Goal: Transaction & Acquisition: Purchase product/service

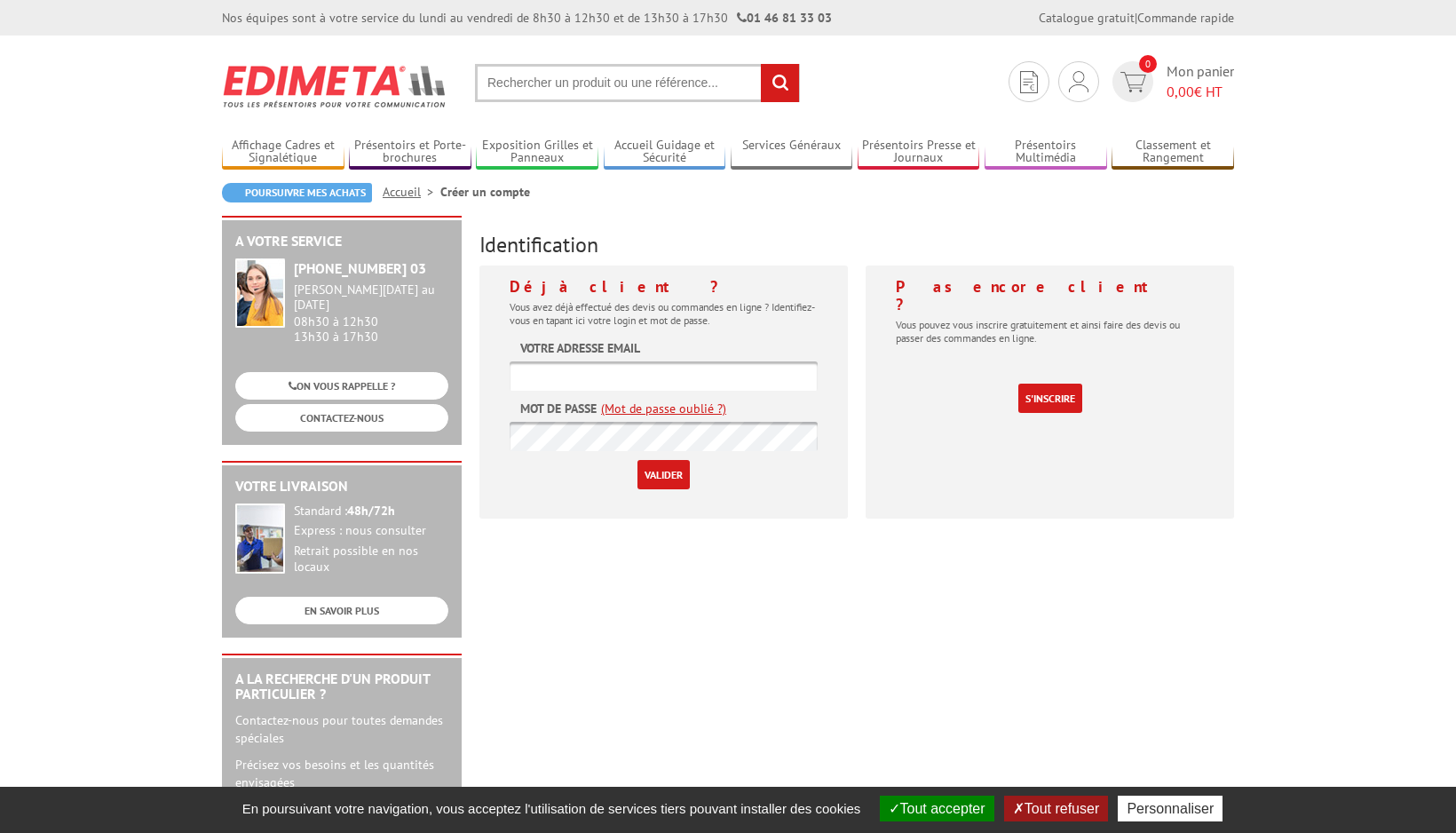
click at [509, 501] on div at bounding box center [509, 501] width 0 height 0
type input "[EMAIL_ADDRESS][DOMAIN_NAME]"
click at [670, 478] on input "Valider" at bounding box center [663, 475] width 52 height 29
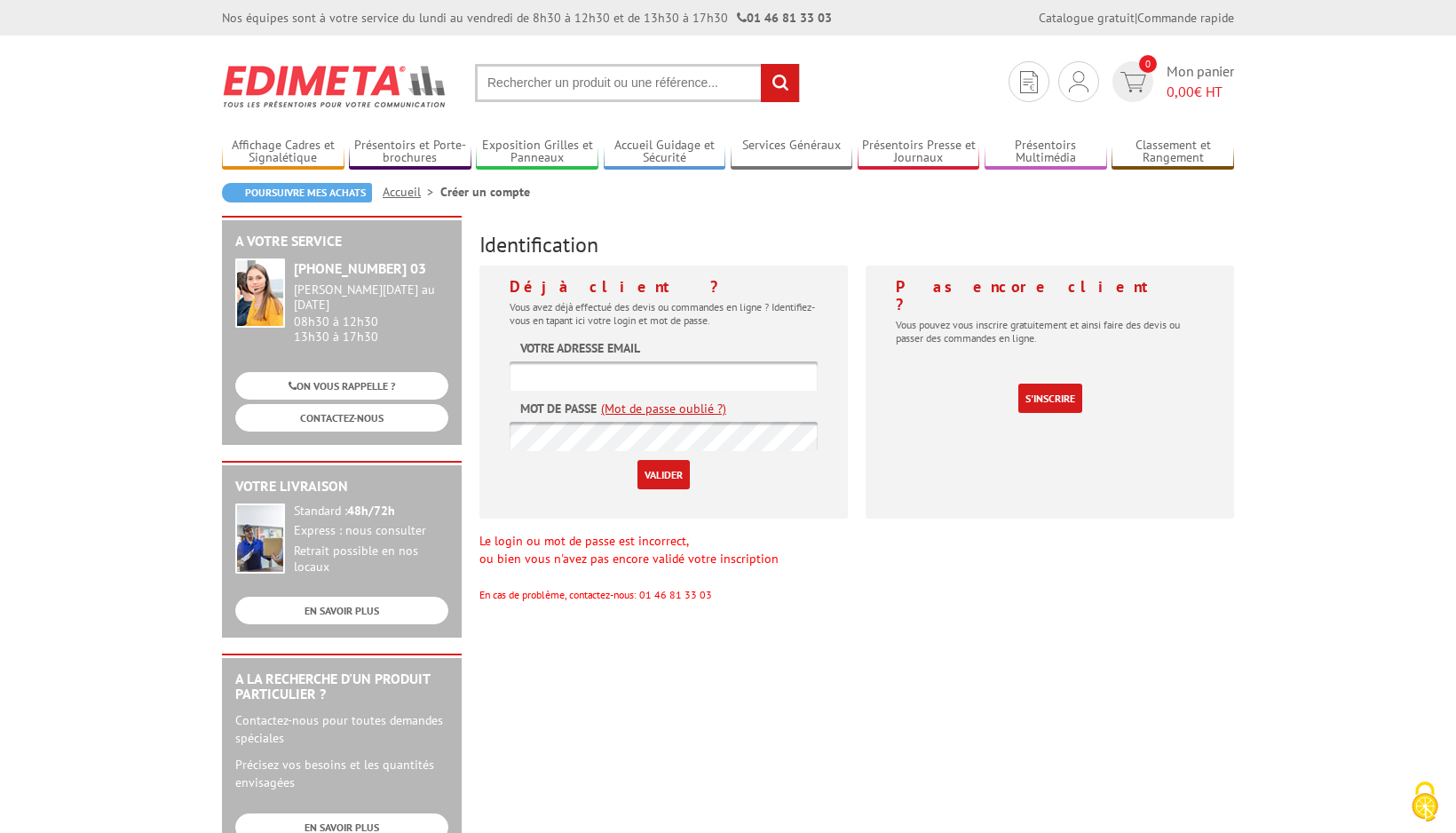
click at [509, 501] on div at bounding box center [509, 501] width 0 height 0
click at [56, 469] on body "Nos équipes sont à votre service du lundi au vendredi de 8h30 à 12h30 et de 13h…" at bounding box center [728, 792] width 1456 height 1585
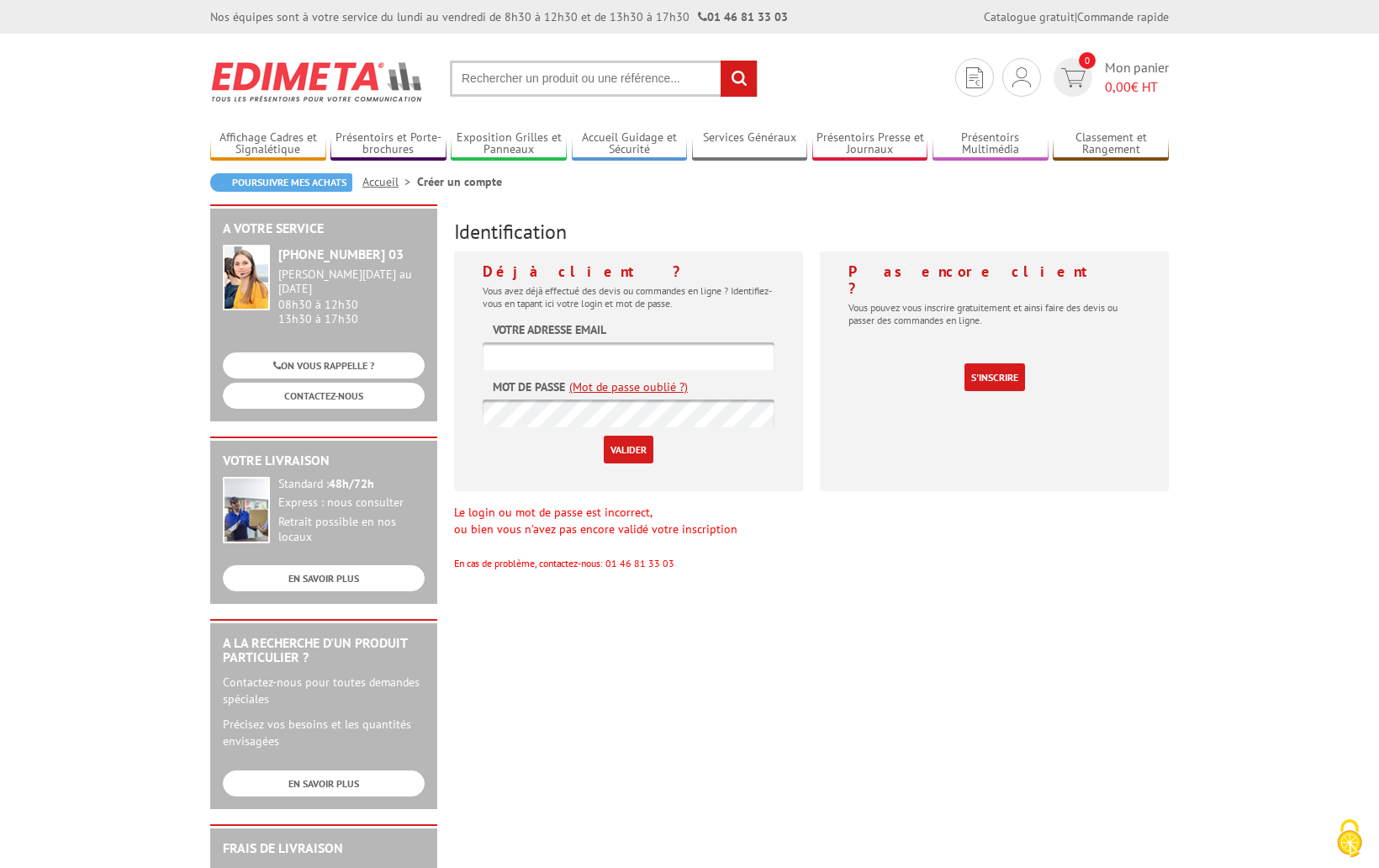
click at [480, 353] on div "Déjà client ? Vous avez déjà effectué des devis ou commandes en ligne ? Identif…" at bounding box center [628, 371] width 349 height 240
click at [541, 355] on input "text" at bounding box center [628, 356] width 292 height 28
paste input "contact@salesse.net"
type input "contact@salesse.net"
click at [626, 451] on input "Valider" at bounding box center [628, 450] width 50 height 28
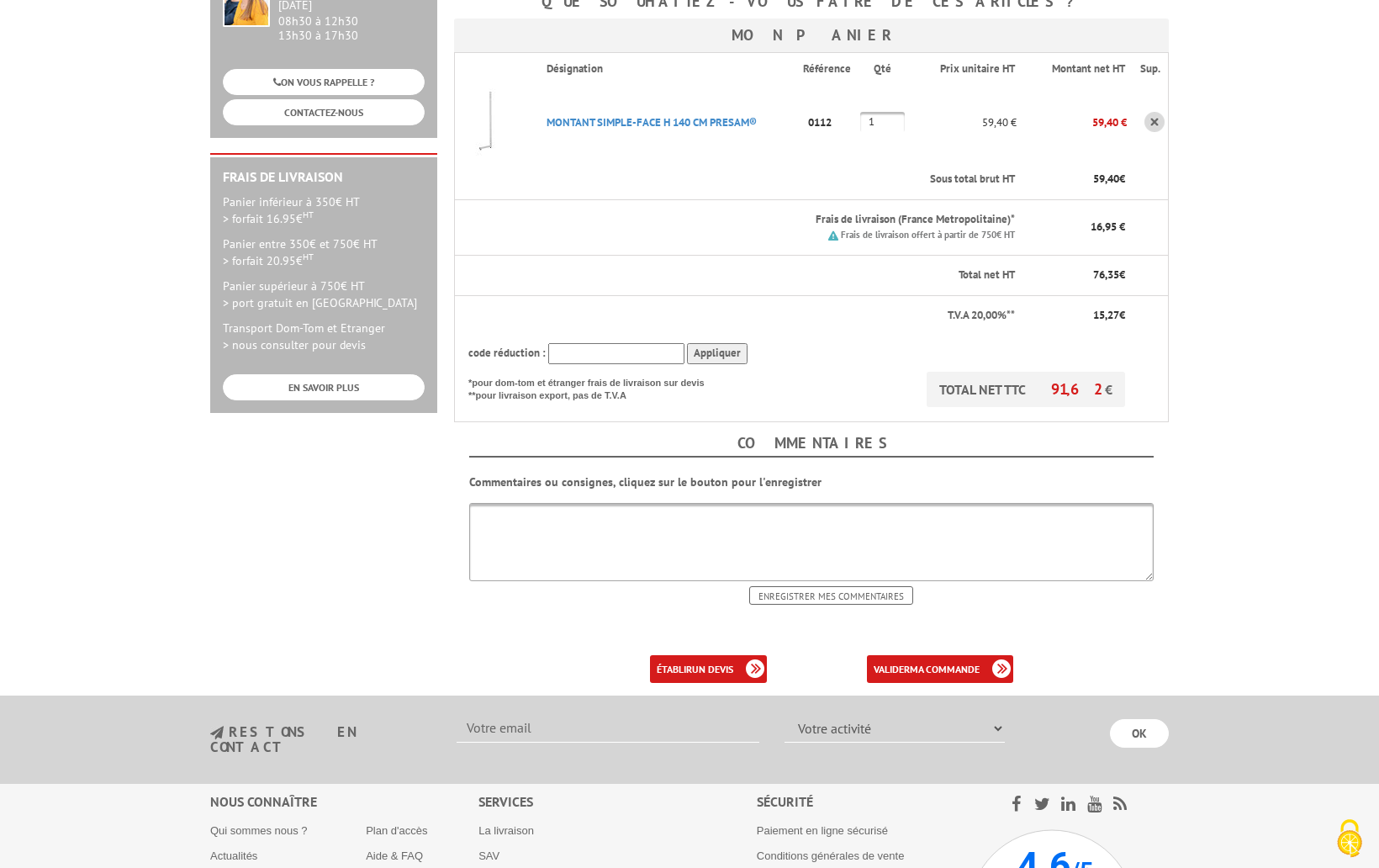
scroll to position [413, 0]
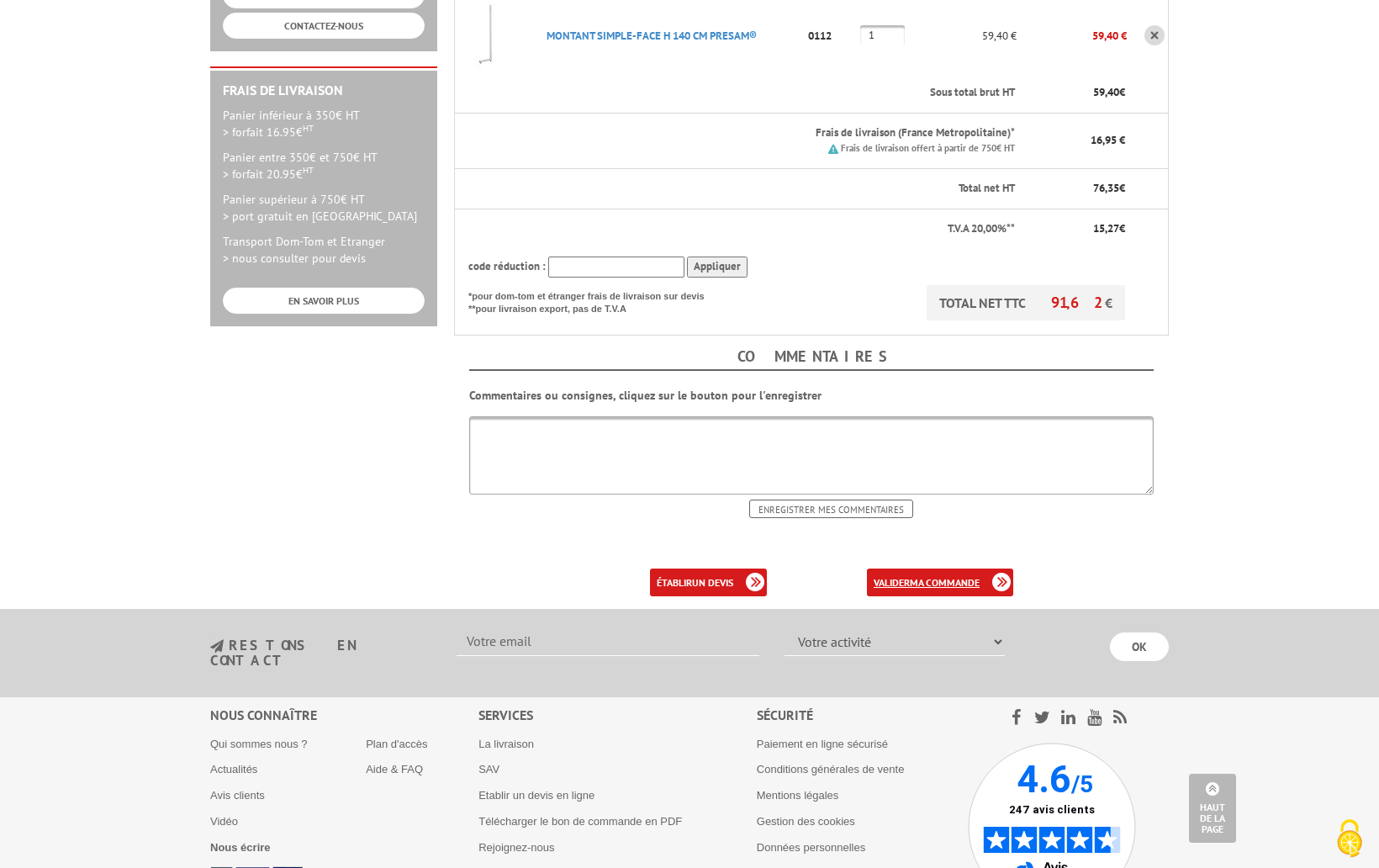
click at [972, 582] on b "ma commande" at bounding box center [945, 582] width 70 height 13
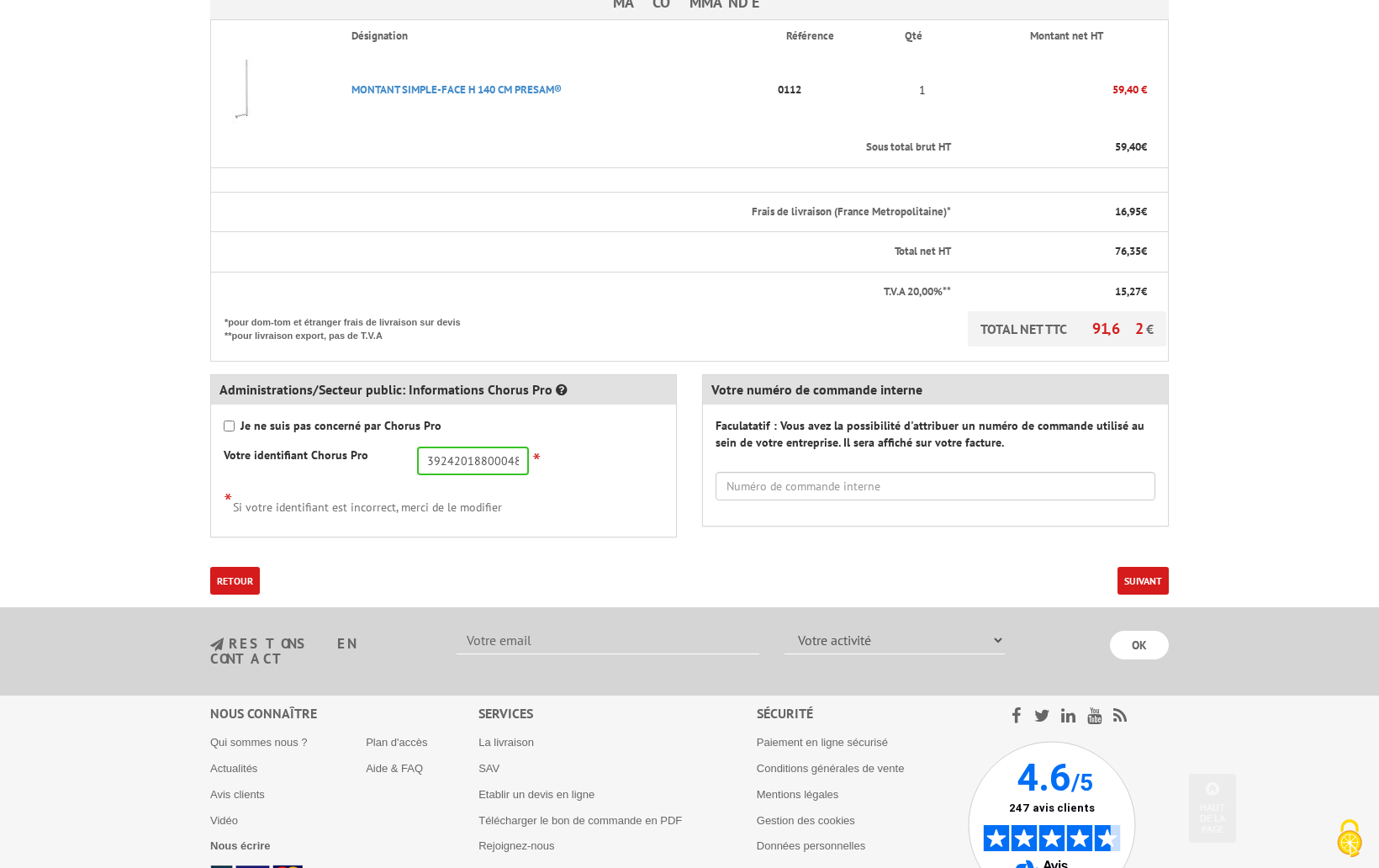
scroll to position [530, 0]
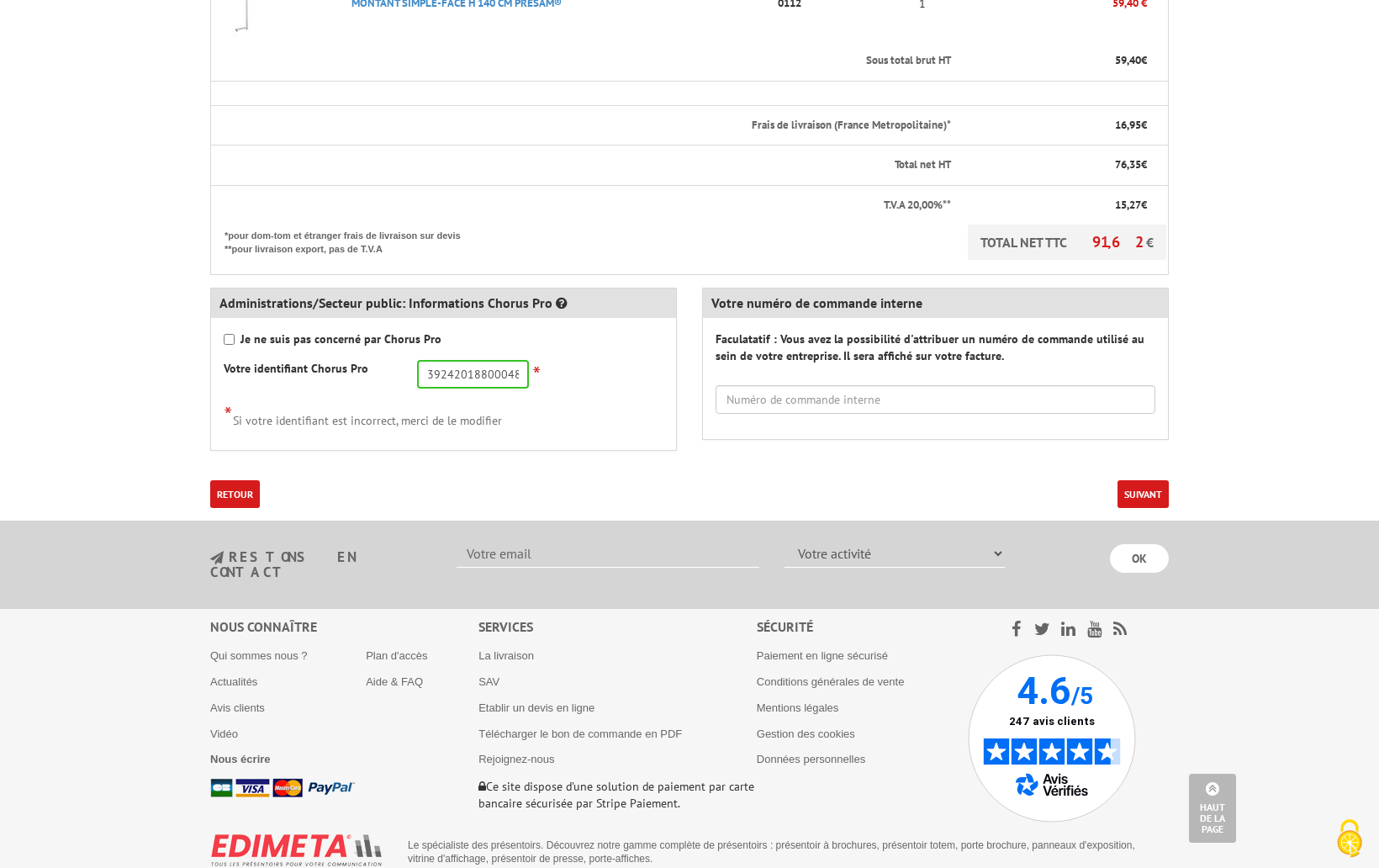
click at [1185, 474] on body "Nos équipes sont à votre service du lundi au vendredi de 8h30 à 12h30 et de 13h…" at bounding box center [690, 189] width 1379 height 1438
click at [1148, 477] on form "Ma commande Désignation Référence Qté Montant net HT Sous total brut HT 59,40 1…" at bounding box center [690, 203] width 959 height 609
click at [1147, 487] on button "Suivant" at bounding box center [1143, 493] width 51 height 28
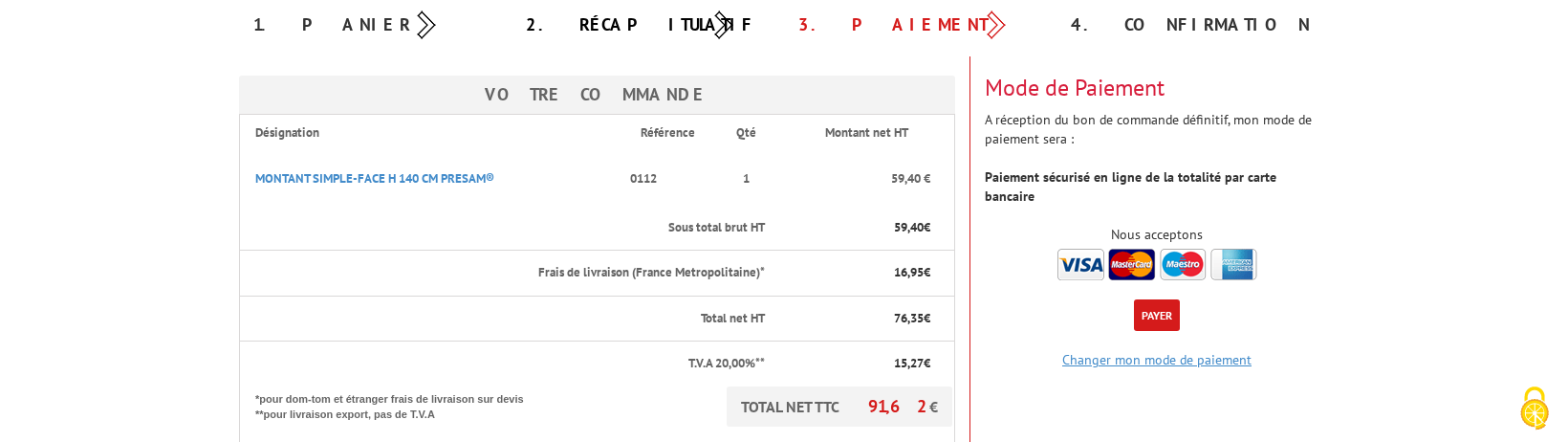
scroll to position [237, 0]
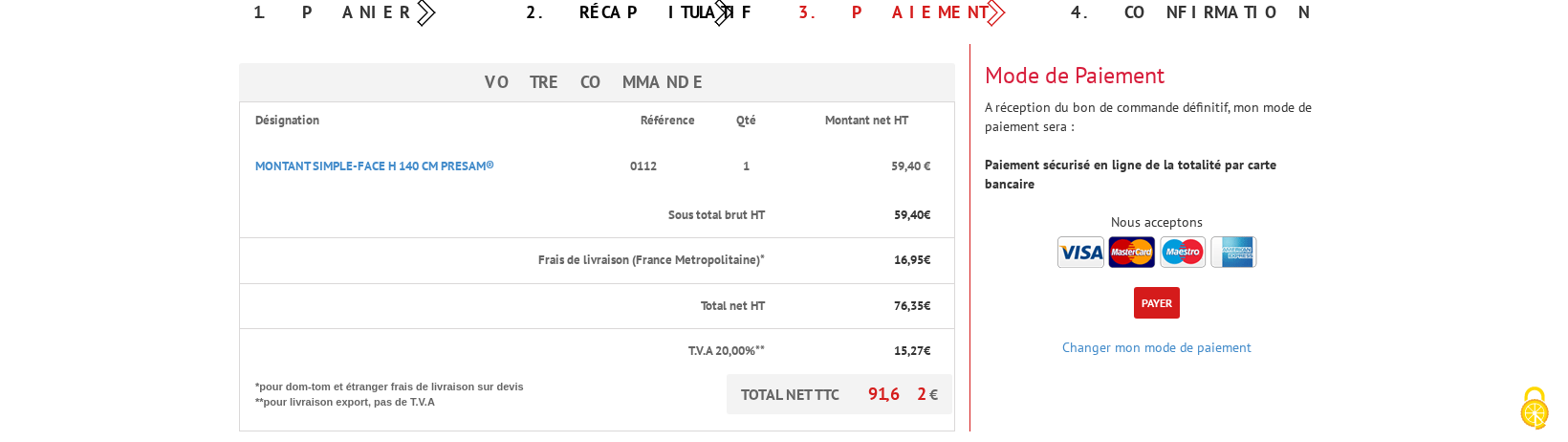
click at [1156, 287] on button "Payer" at bounding box center [1157, 302] width 46 height 32
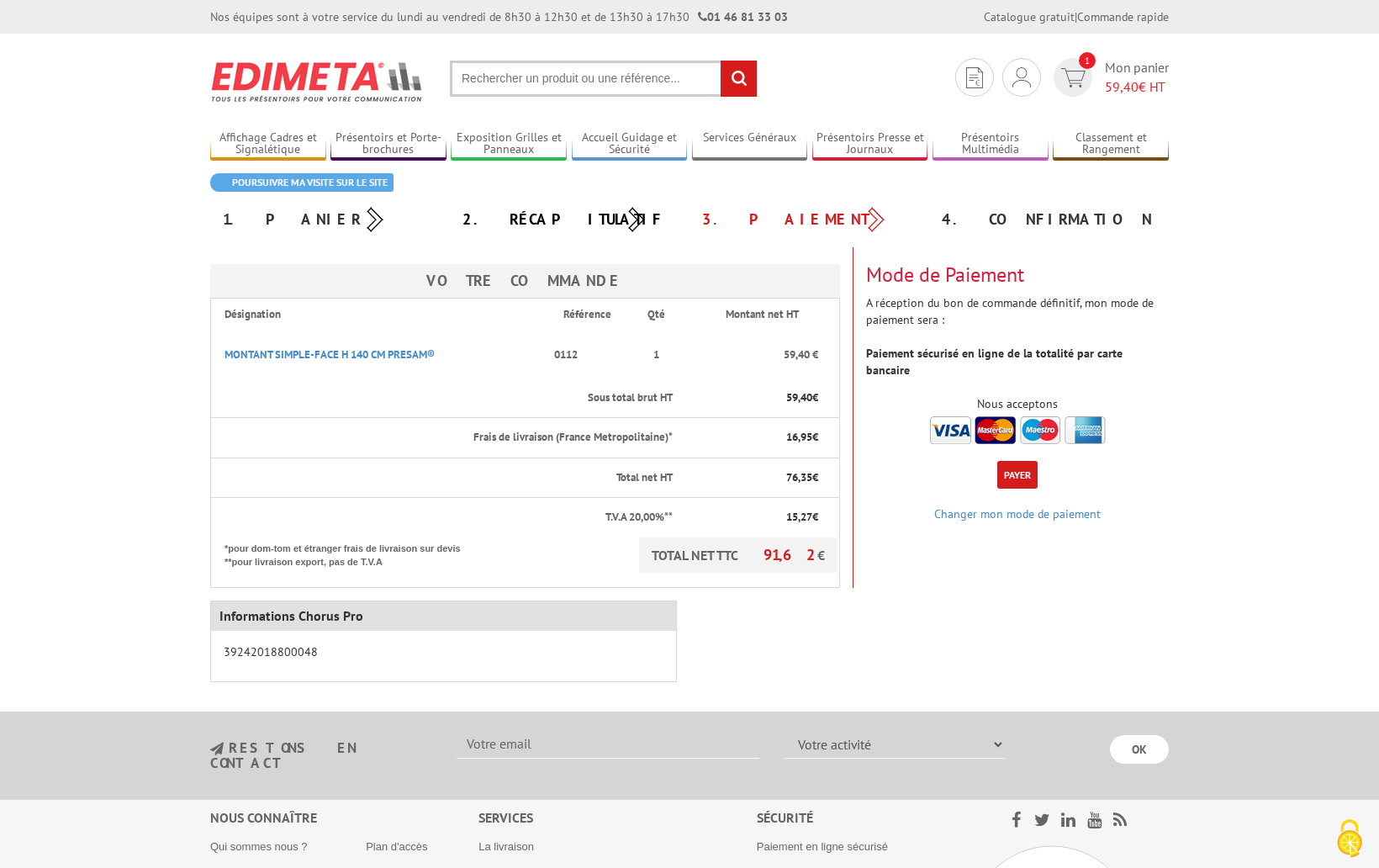
scroll to position [10, 0]
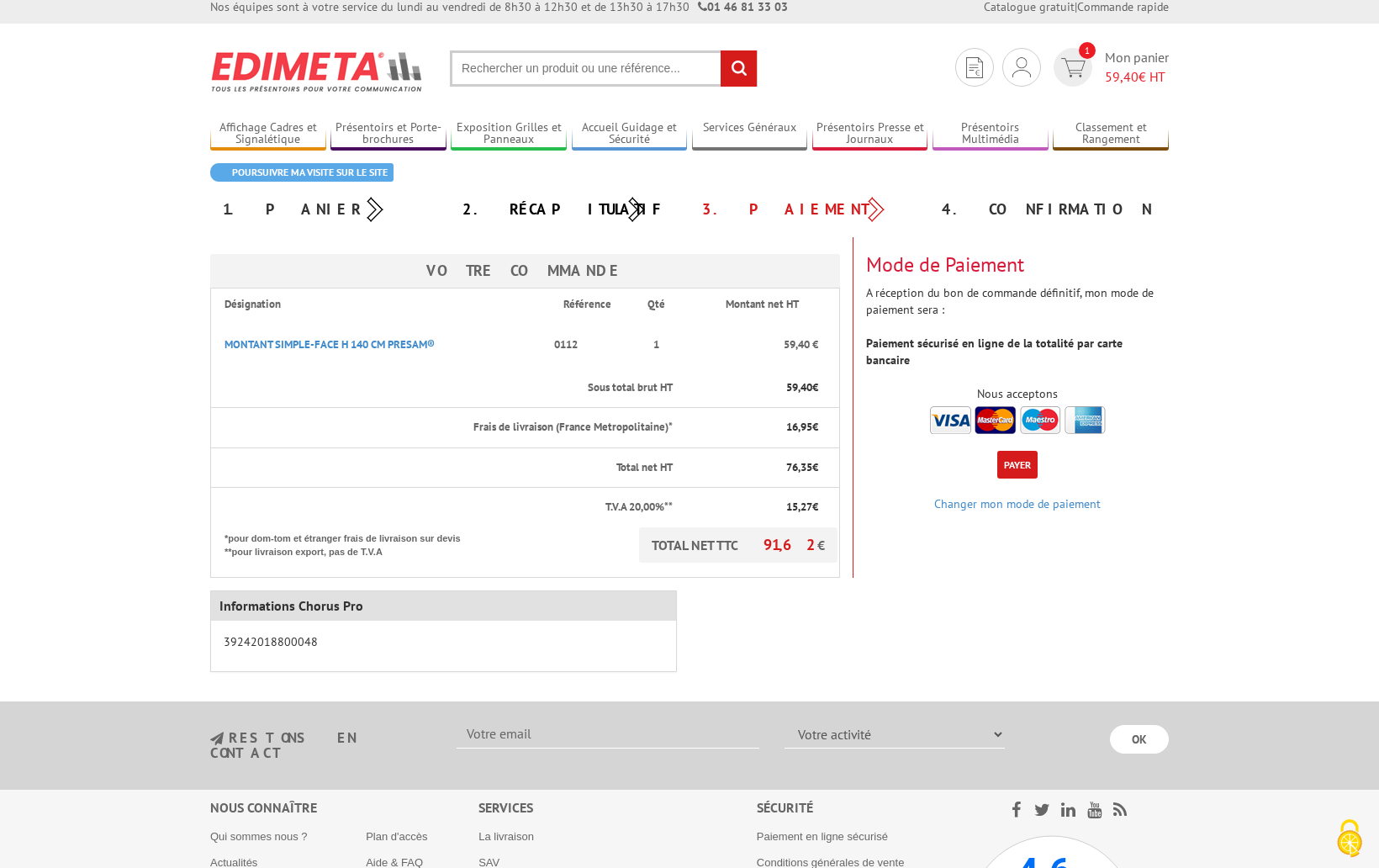
click at [1002, 614] on div "Informations Chorus Pro 39242018800048" at bounding box center [690, 633] width 984 height 111
